Goal: Task Accomplishment & Management: Manage account settings

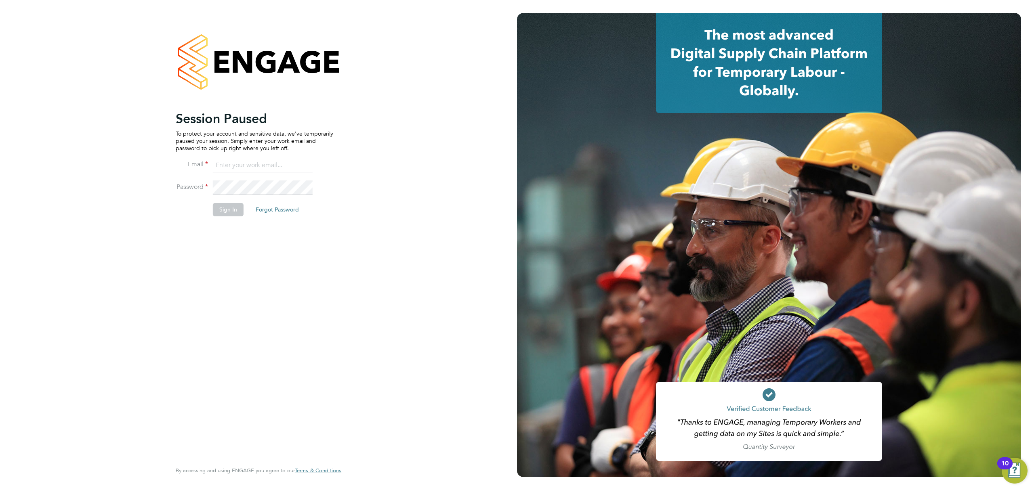
click at [276, 151] on p "To protect your account and sensitive data, we've temporarily paused your sessi…" at bounding box center [254, 141] width 157 height 22
click at [275, 165] on input at bounding box center [263, 165] width 100 height 15
type input "Rianna.Bowles@Technicalresources.co.uk"
click at [222, 204] on button "Sign In" at bounding box center [228, 209] width 31 height 13
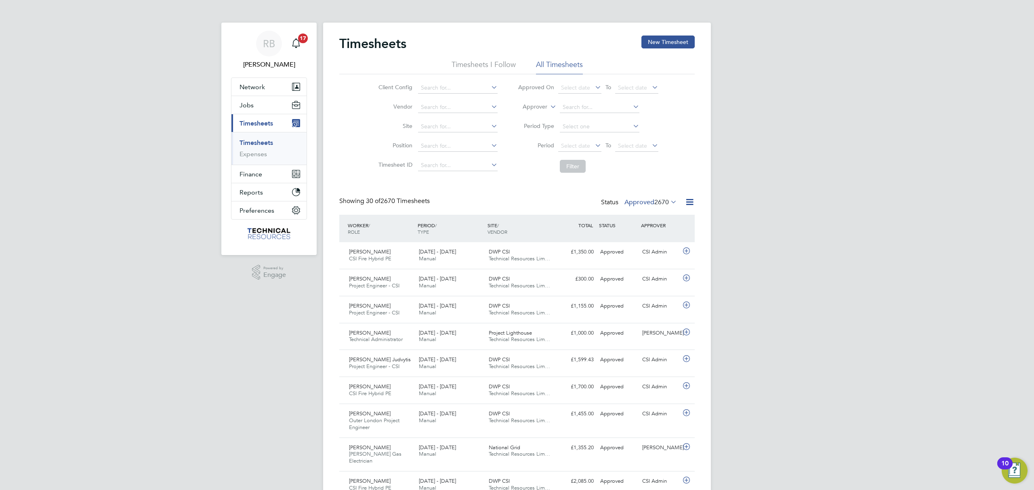
click at [658, 199] on span "2670" at bounding box center [661, 202] width 15 height 8
click at [641, 233] on li "Saved" at bounding box center [639, 227] width 37 height 11
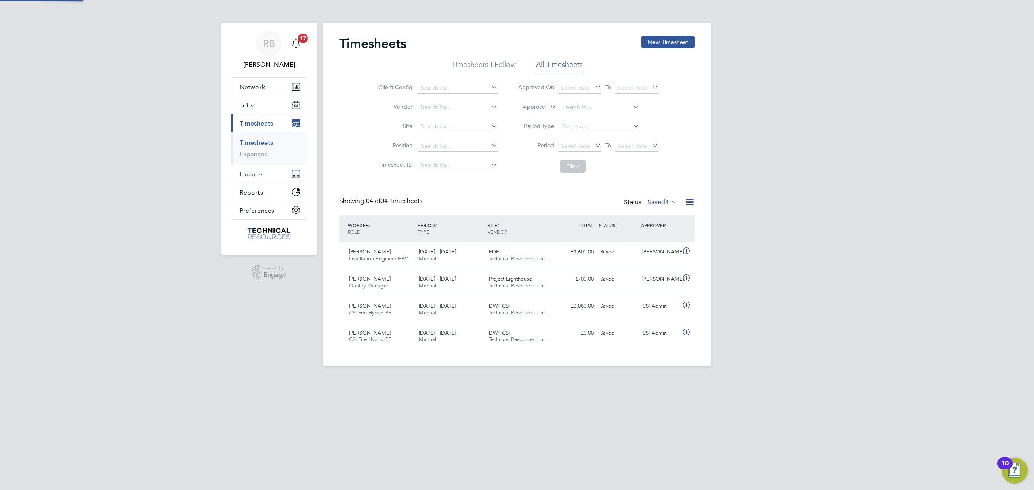
click at [665, 201] on span "4" at bounding box center [667, 202] width 4 height 8
click at [648, 251] on li "Approved" at bounding box center [650, 250] width 37 height 11
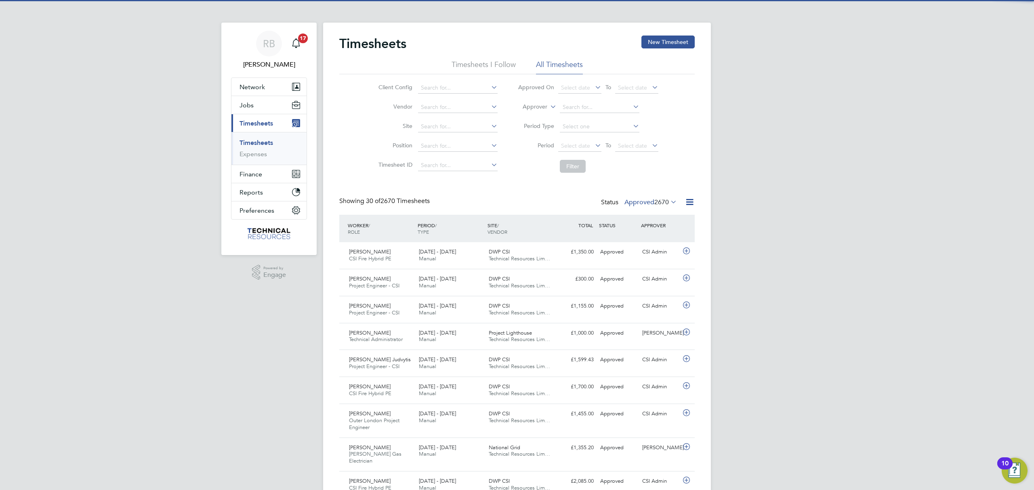
click at [654, 199] on span "2670" at bounding box center [661, 202] width 15 height 8
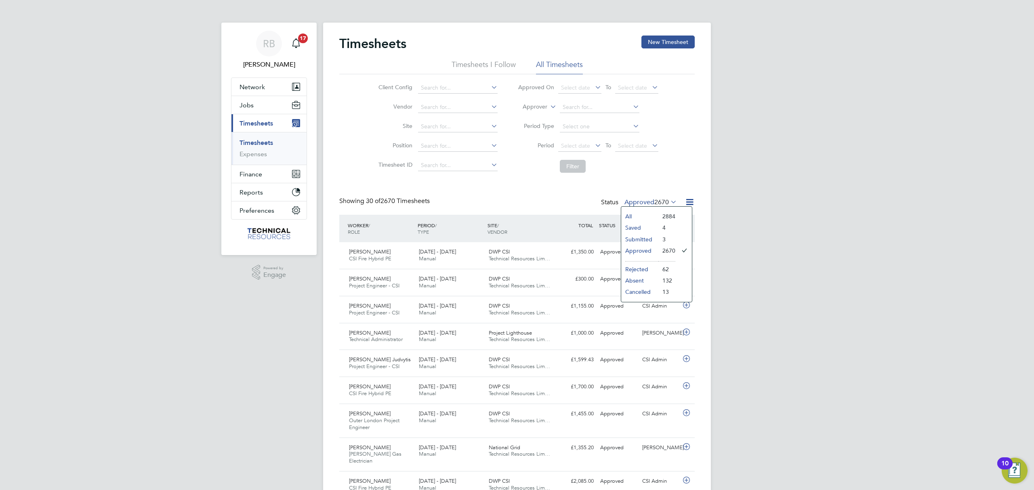
click at [640, 241] on li "Submitted" at bounding box center [639, 239] width 37 height 11
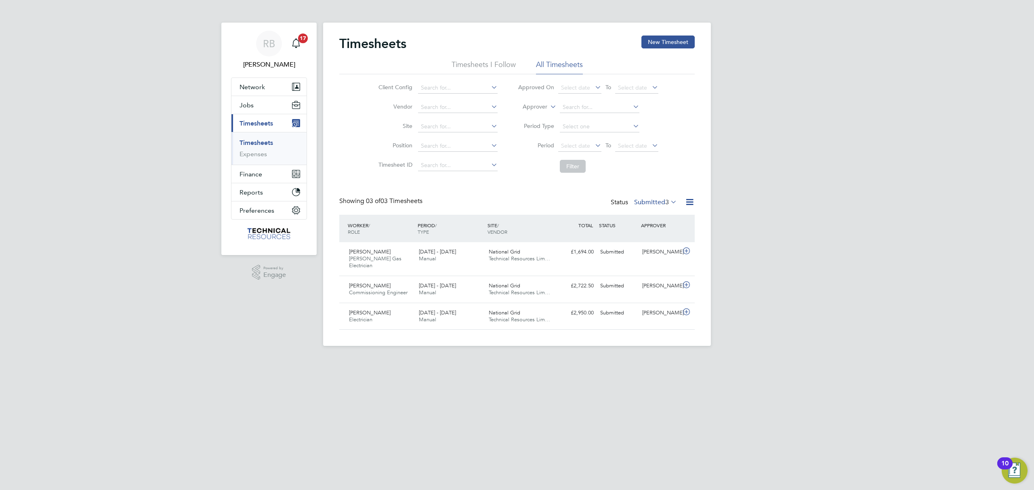
click at [658, 201] on label "Submitted 3" at bounding box center [655, 202] width 43 height 8
click at [657, 254] on li "Approved" at bounding box center [644, 250] width 37 height 11
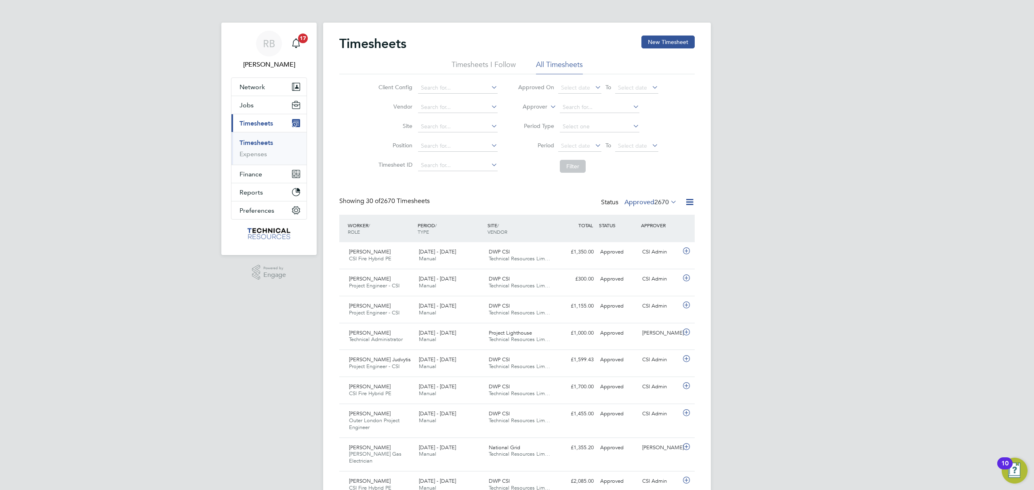
click at [690, 203] on icon at bounding box center [689, 202] width 10 height 10
click at [631, 218] on li "Export Timesheets" at bounding box center [638, 221] width 107 height 11
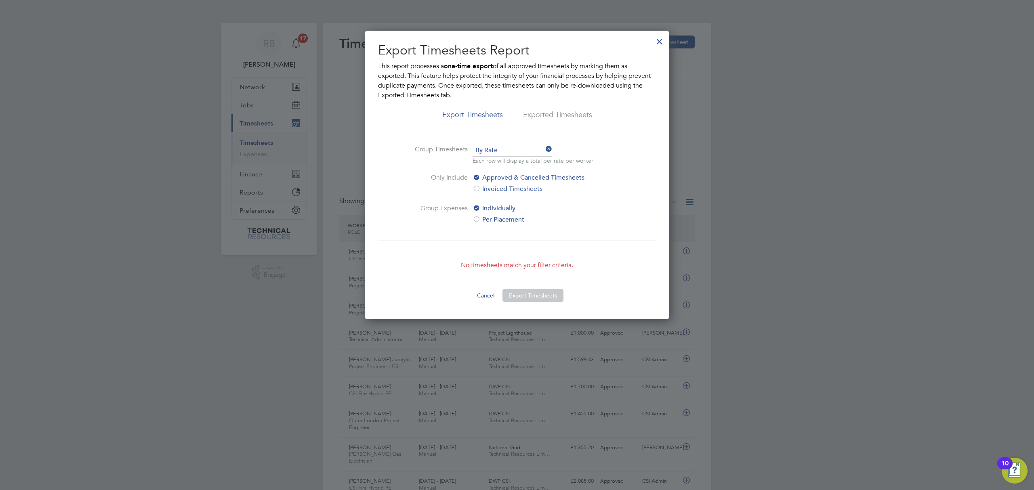
click at [656, 43] on div at bounding box center [659, 39] width 15 height 15
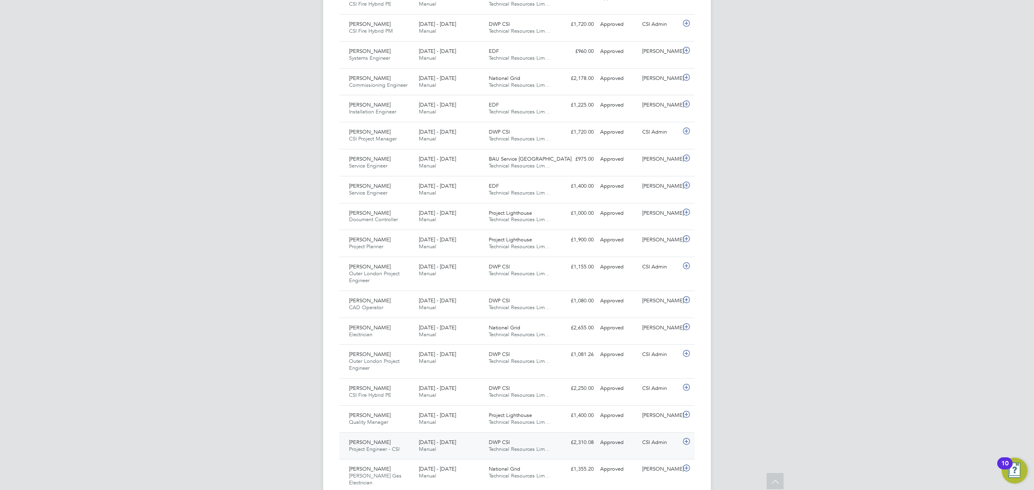
scroll to position [639, 0]
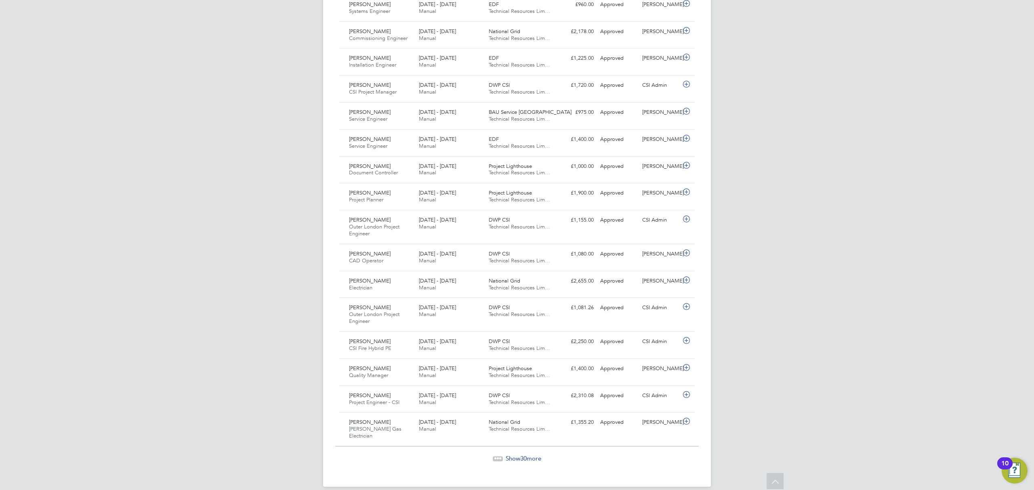
click at [511, 455] on span "Show 30 more" at bounding box center [523, 459] width 36 height 8
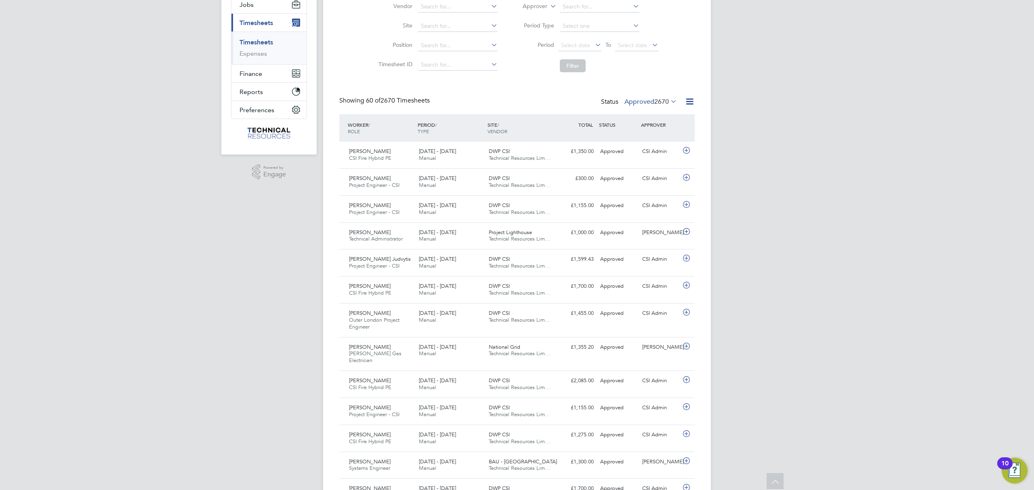
click at [664, 103] on span "2670" at bounding box center [661, 102] width 15 height 8
click at [654, 115] on li "All" at bounding box center [639, 115] width 37 height 11
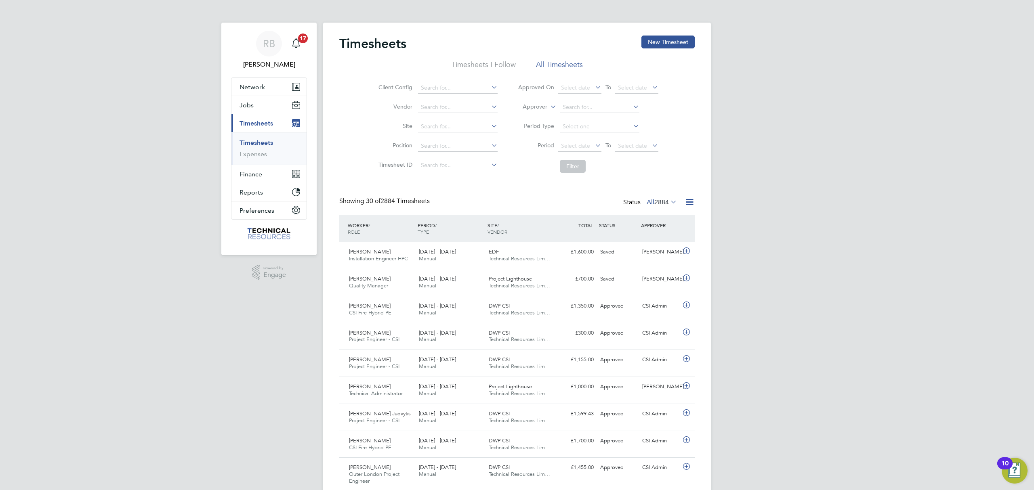
click at [537, 107] on label "Approver" at bounding box center [529, 107] width 36 height 8
click at [533, 114] on li "Worker" at bounding box center [527, 116] width 40 height 10
click at [580, 107] on input at bounding box center [600, 107] width 80 height 11
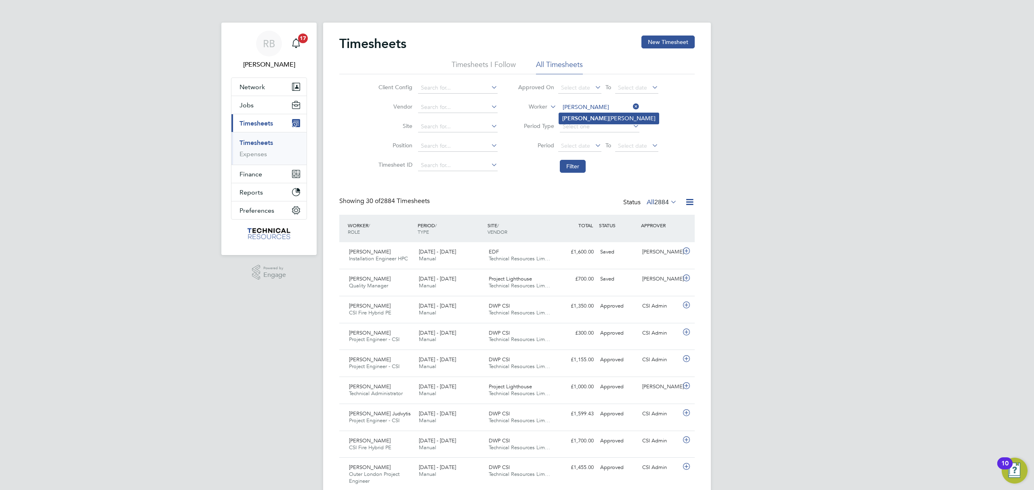
click at [594, 117] on li "[PERSON_NAME]" at bounding box center [609, 118] width 100 height 11
type input "[PERSON_NAME]"
click at [569, 165] on button "Filter" at bounding box center [573, 166] width 26 height 13
click at [589, 103] on input at bounding box center [600, 107] width 80 height 11
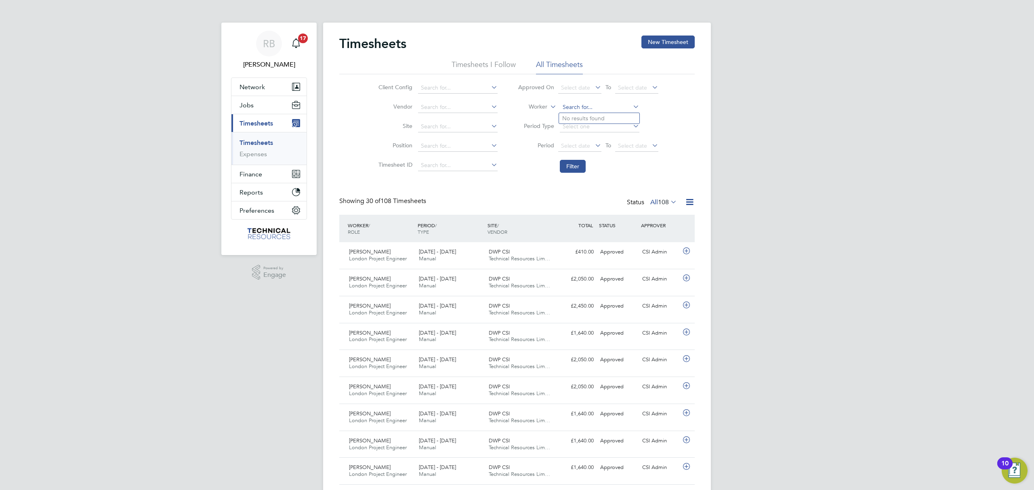
click at [589, 103] on input at bounding box center [600, 107] width 80 height 11
click at [589, 120] on li "[PERSON_NAME]" at bounding box center [599, 118] width 80 height 11
type input "[PERSON_NAME]"
click at [571, 166] on button "Filter" at bounding box center [573, 166] width 26 height 13
